Goal: Information Seeking & Learning: Check status

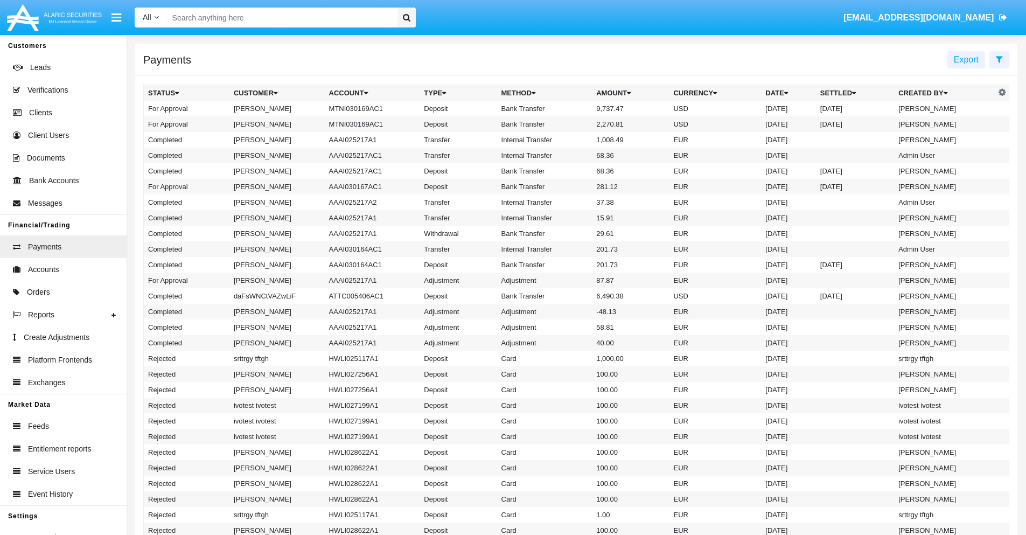
click at [999, 59] on icon at bounding box center [999, 59] width 7 height 9
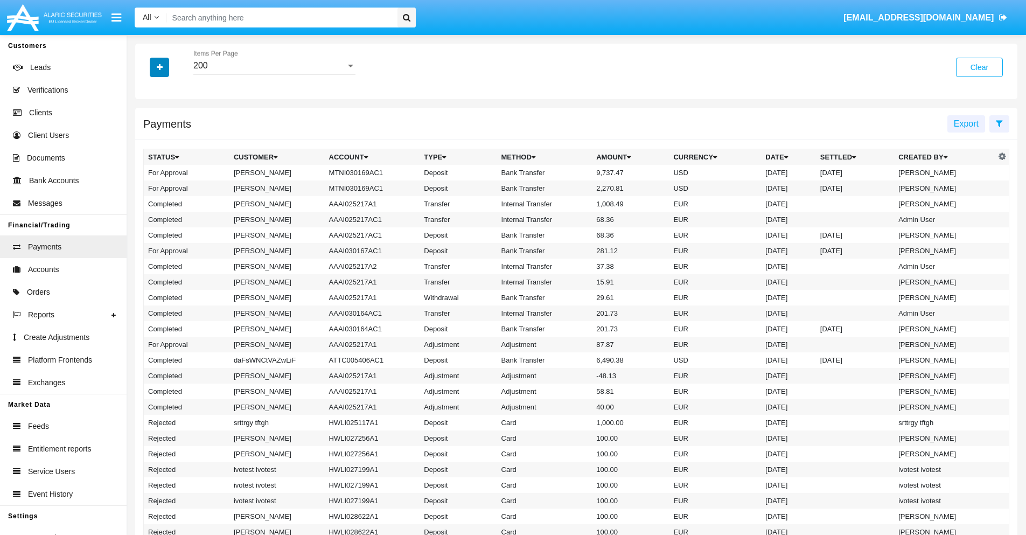
click at [159, 67] on icon "button" at bounding box center [160, 68] width 6 height 8
click at [165, 183] on span "Date" at bounding box center [166, 183] width 18 height 13
click at [148, 187] on input "Date" at bounding box center [148, 187] width 1 height 1
checkbox input "true"
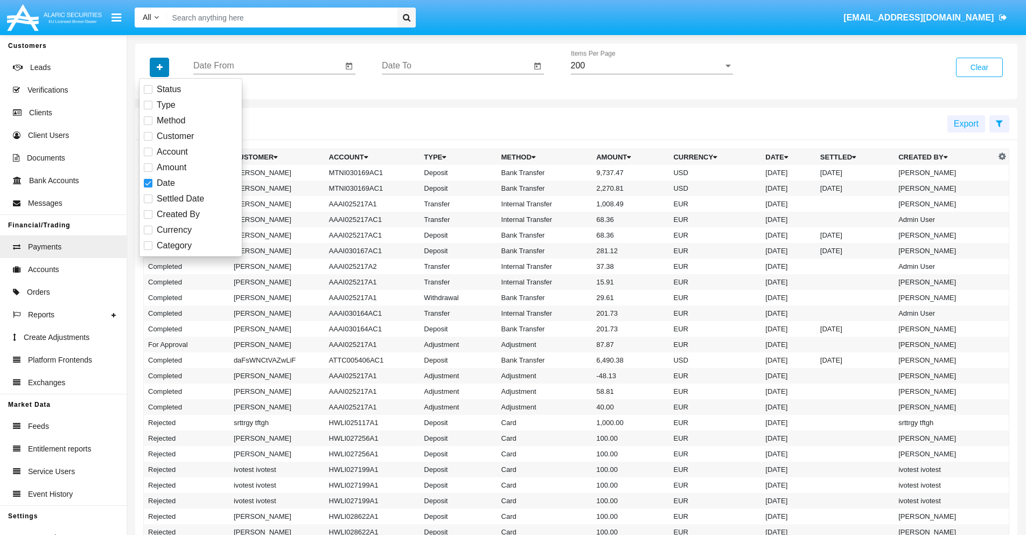
click at [159, 67] on icon "button" at bounding box center [160, 68] width 6 height 8
click at [268, 66] on input "Date From" at bounding box center [267, 66] width 149 height 10
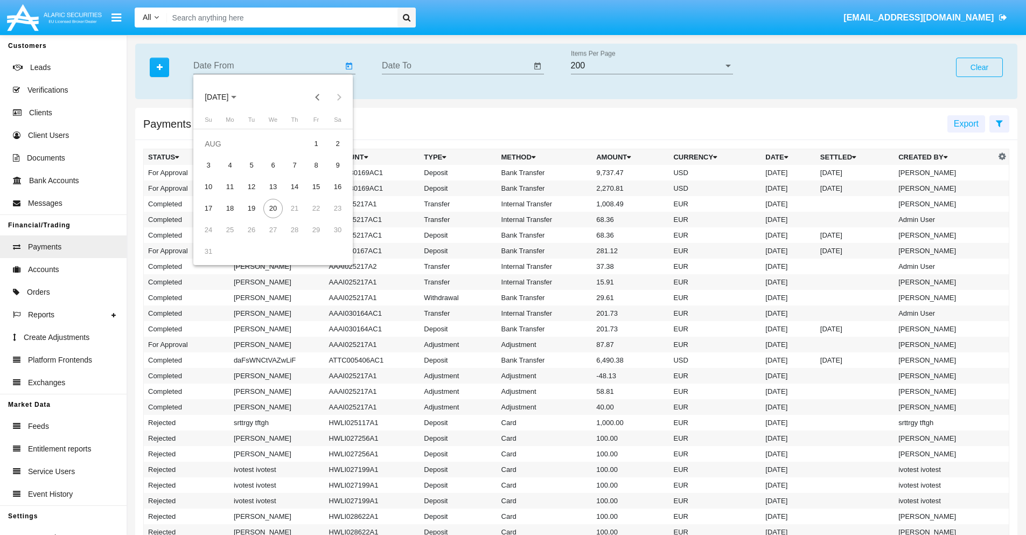
click at [226, 97] on span "[DATE]" at bounding box center [217, 97] width 24 height 9
click at [330, 238] on div "2025" at bounding box center [330, 237] width 34 height 19
click at [217, 152] on div "JAN" at bounding box center [217, 151] width 34 height 19
click at [252, 165] on div "7" at bounding box center [251, 165] width 19 height 19
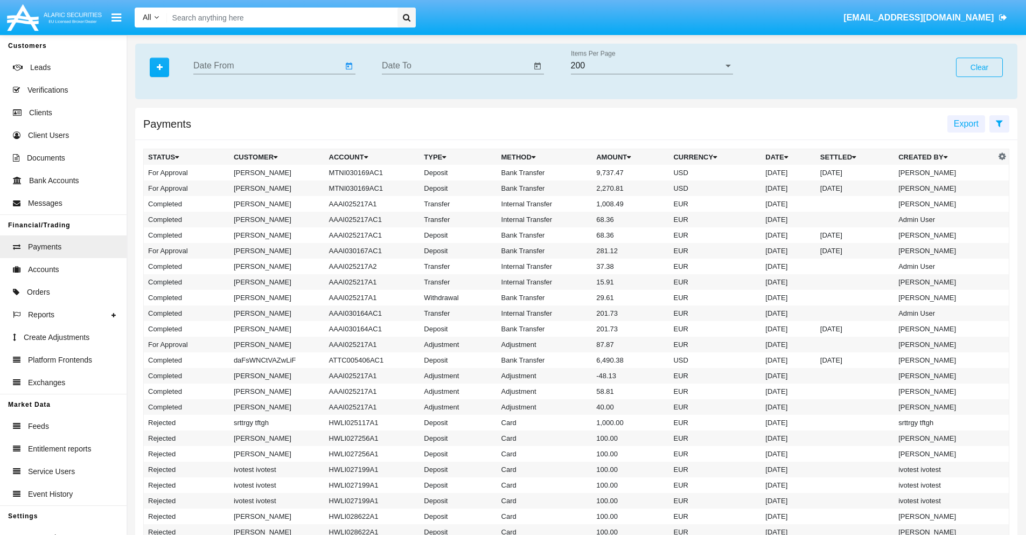
type input "[DATE]"
click at [456, 66] on input "Date To" at bounding box center [456, 66] width 149 height 10
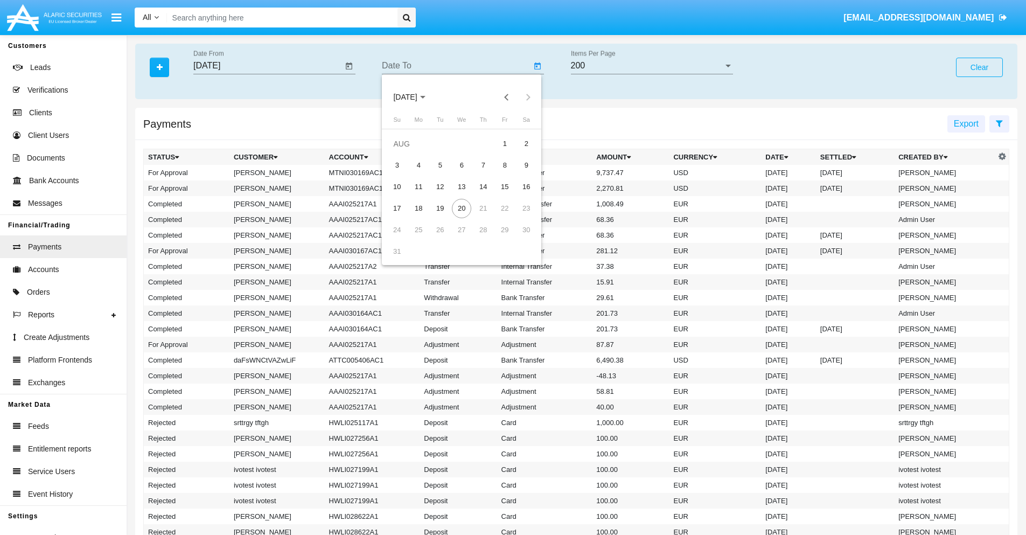
click at [415, 97] on span "[DATE]" at bounding box center [405, 97] width 24 height 9
click at [518, 238] on div "2025" at bounding box center [519, 237] width 34 height 19
click at [405, 152] on div "JAN" at bounding box center [405, 151] width 34 height 19
click at [440, 165] on div "7" at bounding box center [439, 165] width 19 height 19
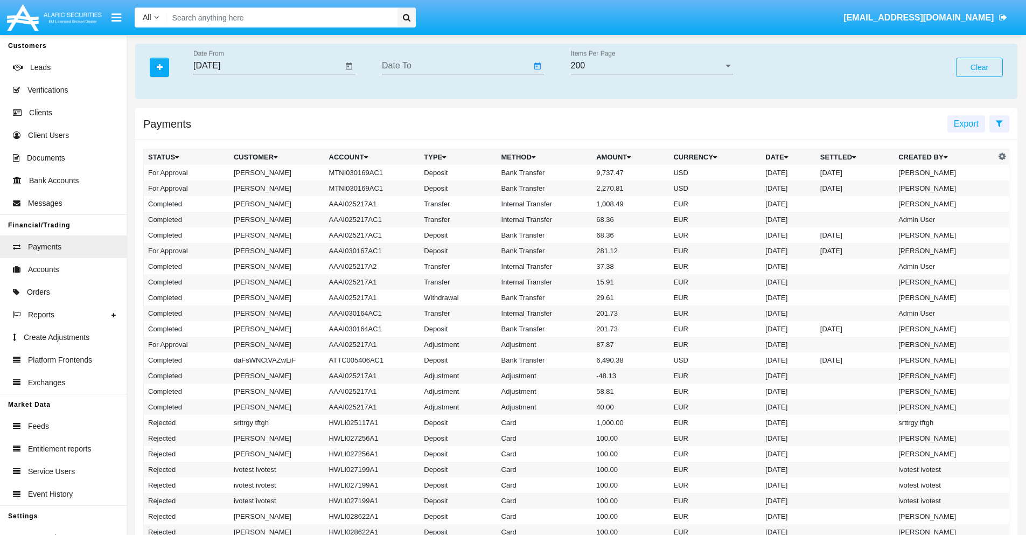
type input "[DATE]"
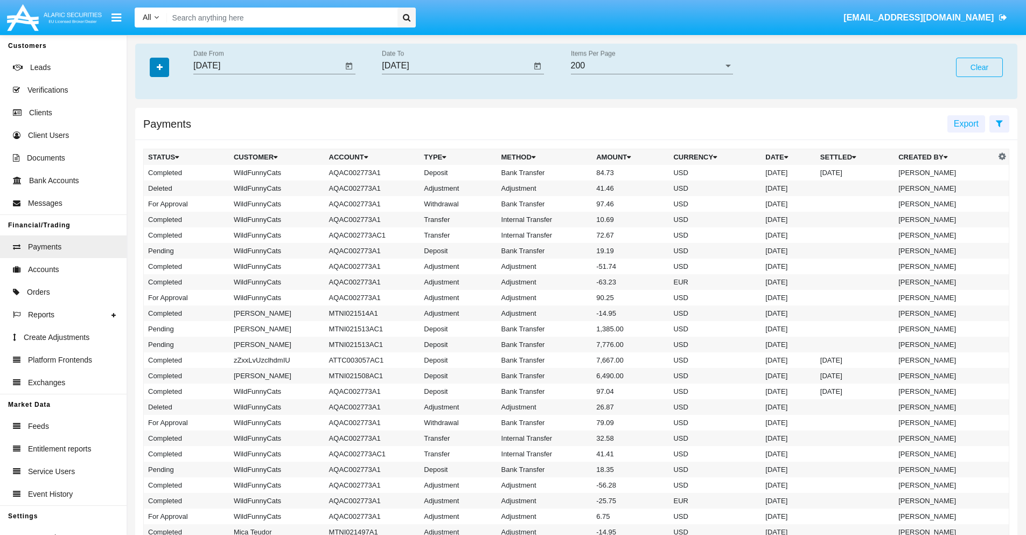
click at [159, 67] on icon "button" at bounding box center [160, 68] width 6 height 8
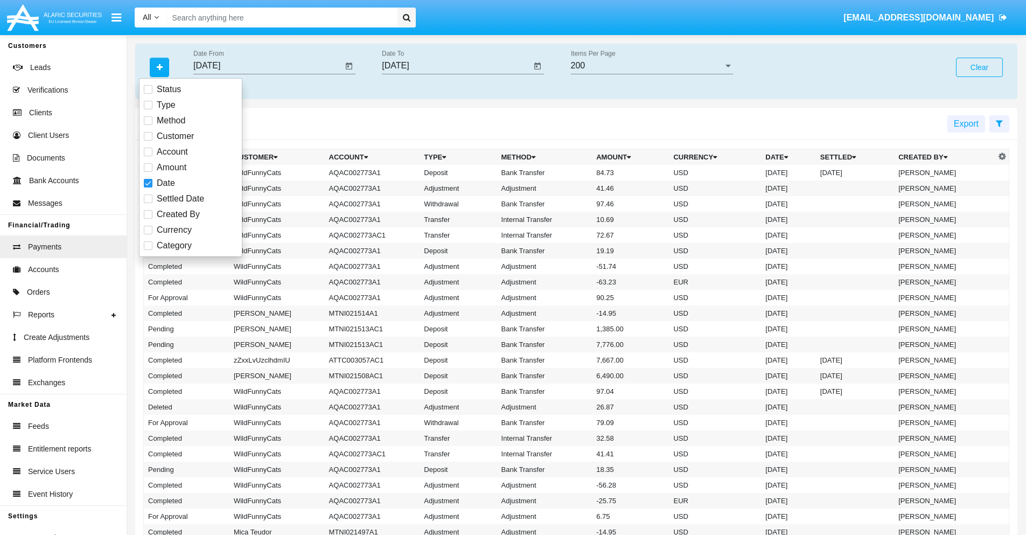
click at [174, 246] on span "Category" at bounding box center [174, 245] width 35 height 13
click at [148, 250] on input "Category" at bounding box center [148, 250] width 1 height 1
checkbox input "true"
click at [159, 67] on icon "button" at bounding box center [160, 68] width 6 height 8
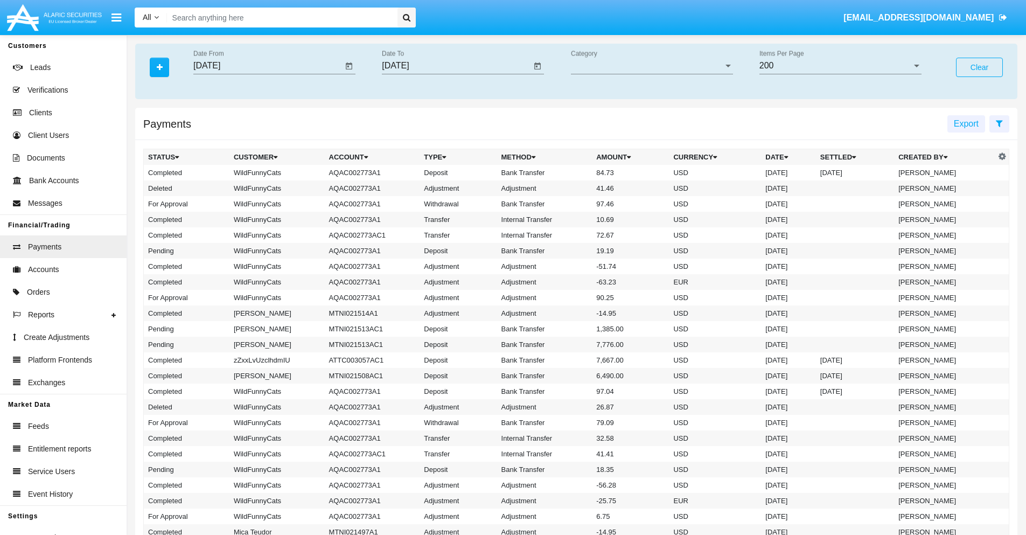
click at [652, 66] on span "Category" at bounding box center [647, 66] width 152 height 10
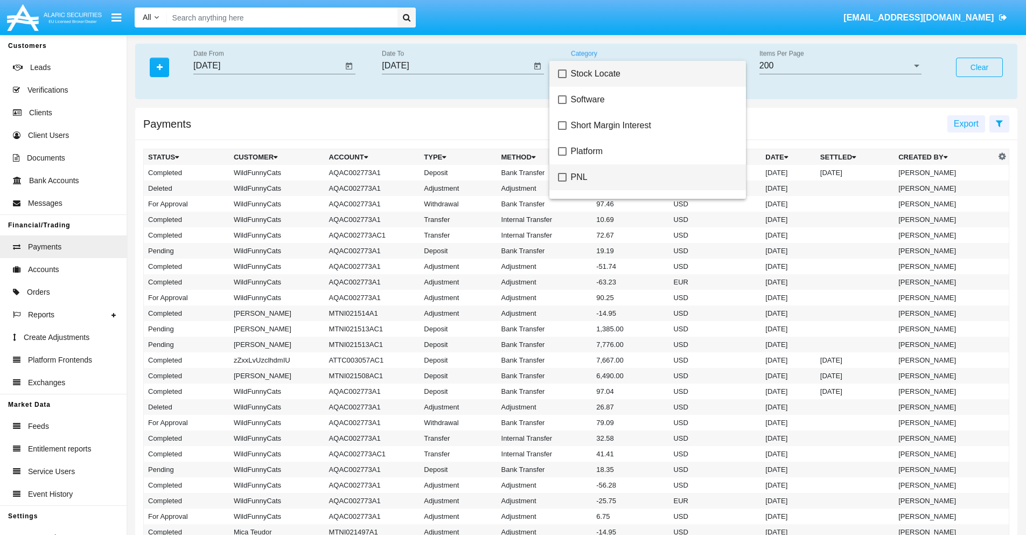
click at [650, 177] on span "PNL" at bounding box center [654, 177] width 166 height 26
